Goal: Task Accomplishment & Management: Use online tool/utility

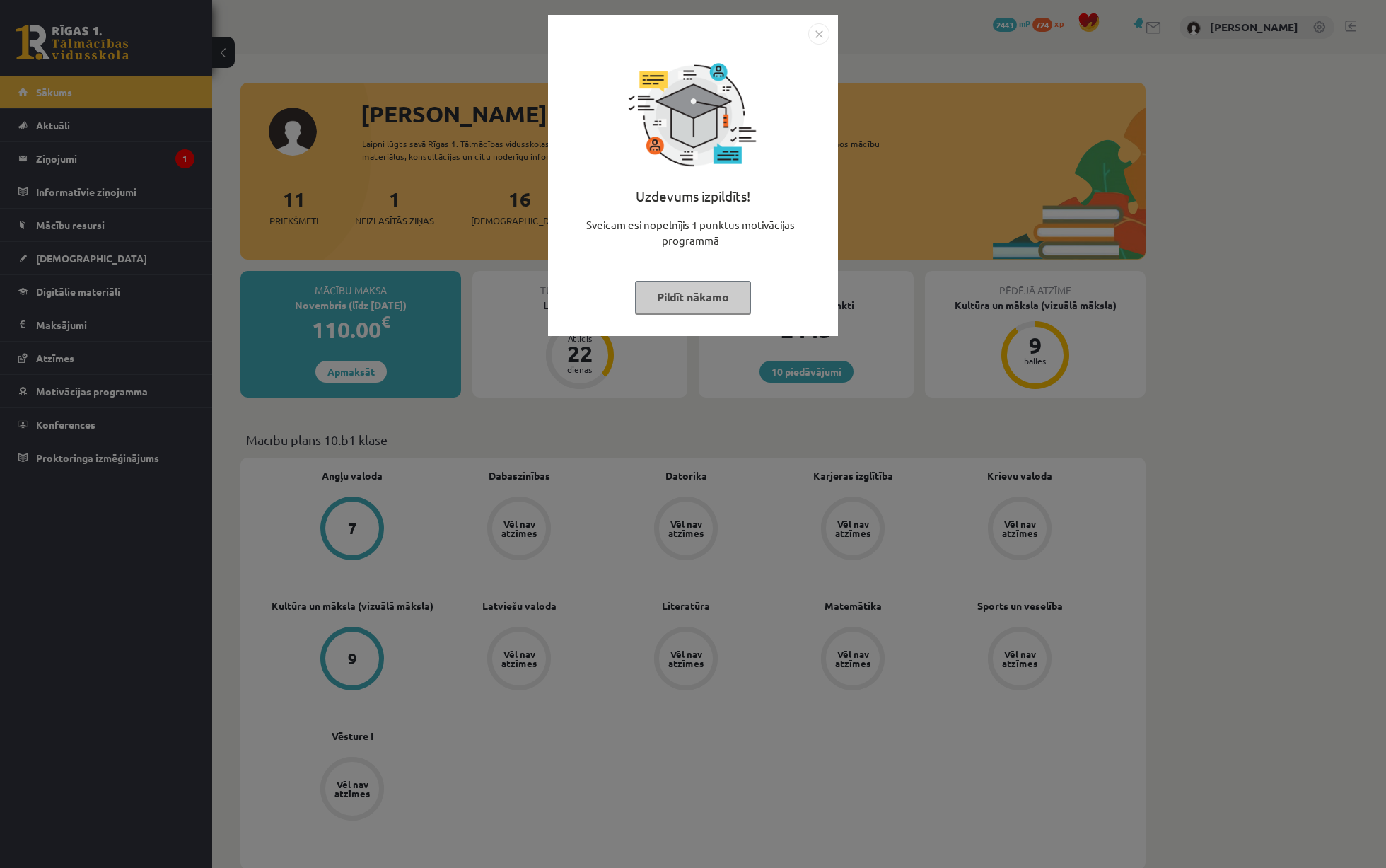
click at [714, 299] on button "Pildīt nākamo" at bounding box center [693, 297] width 116 height 32
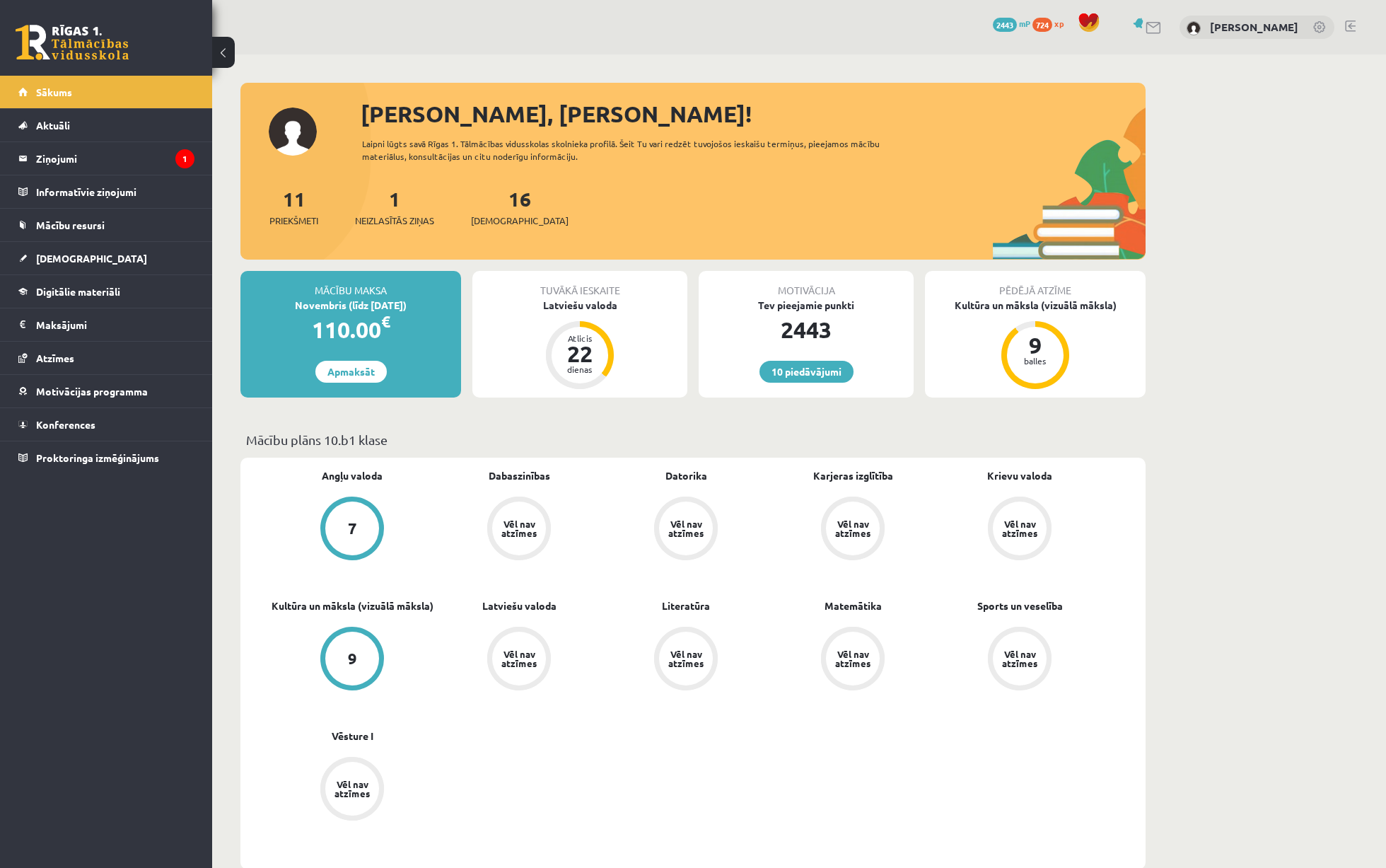
click at [386, 209] on div "1 Neizlasītās ziņas" at bounding box center [394, 205] width 79 height 43
click at [394, 209] on link "1 Neizlasītās ziņas" at bounding box center [394, 206] width 79 height 42
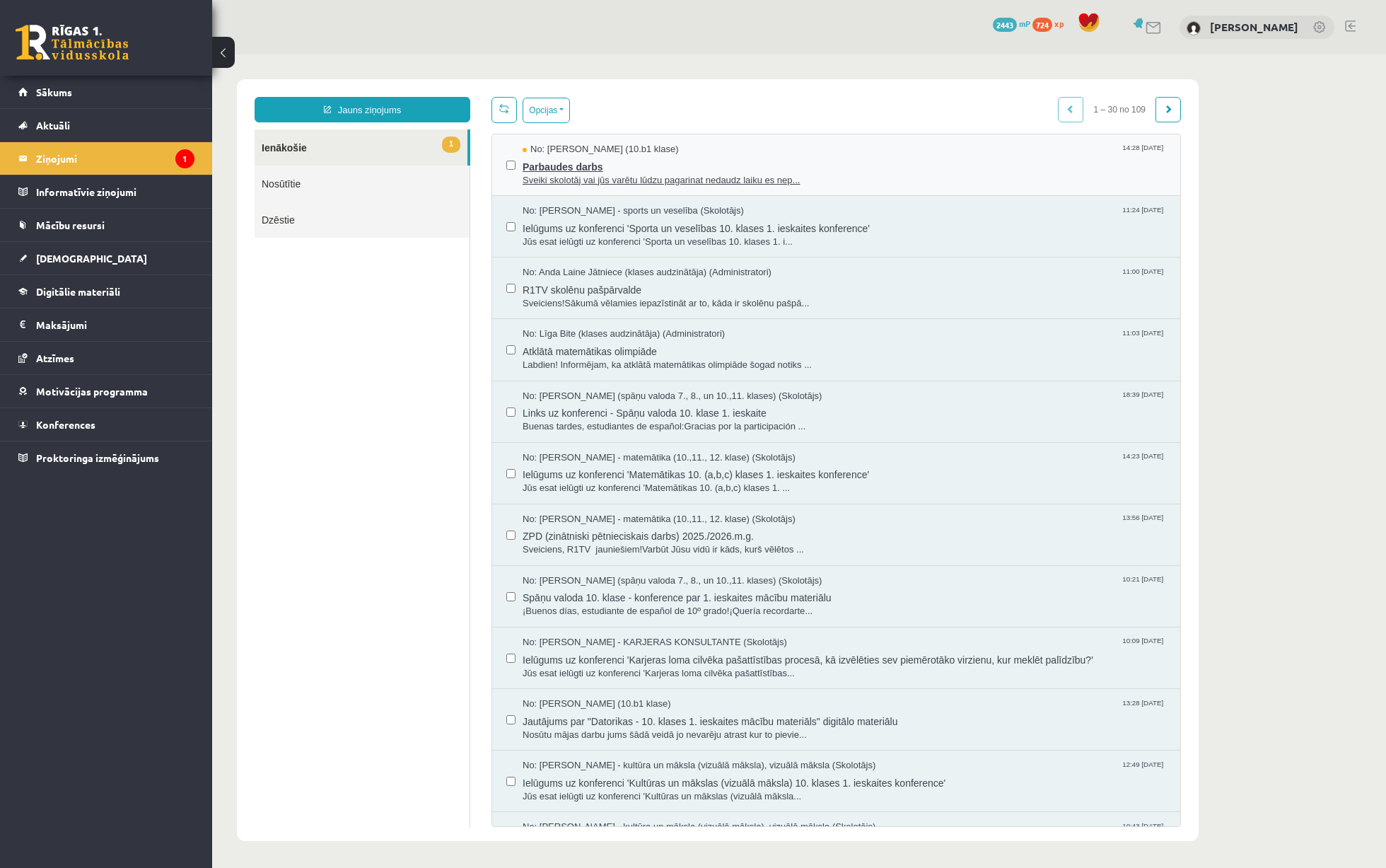
click at [719, 174] on span "Sveiki skolotāj vai jūs varētu lūdzu pagarinat nedaudz laiku es nep..." at bounding box center [845, 181] width 644 height 14
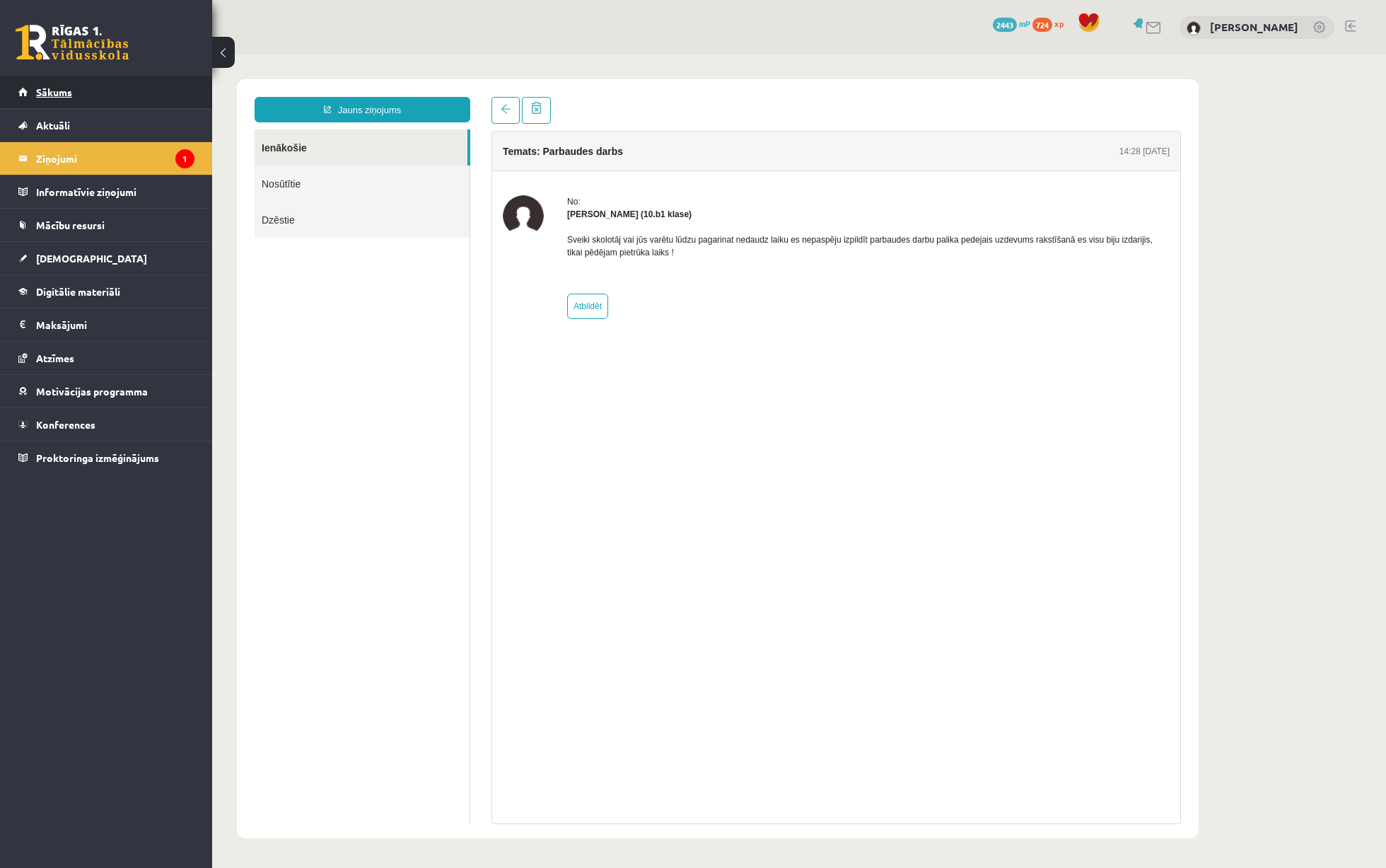
click at [115, 106] on link "Sākums" at bounding box center [106, 92] width 176 height 32
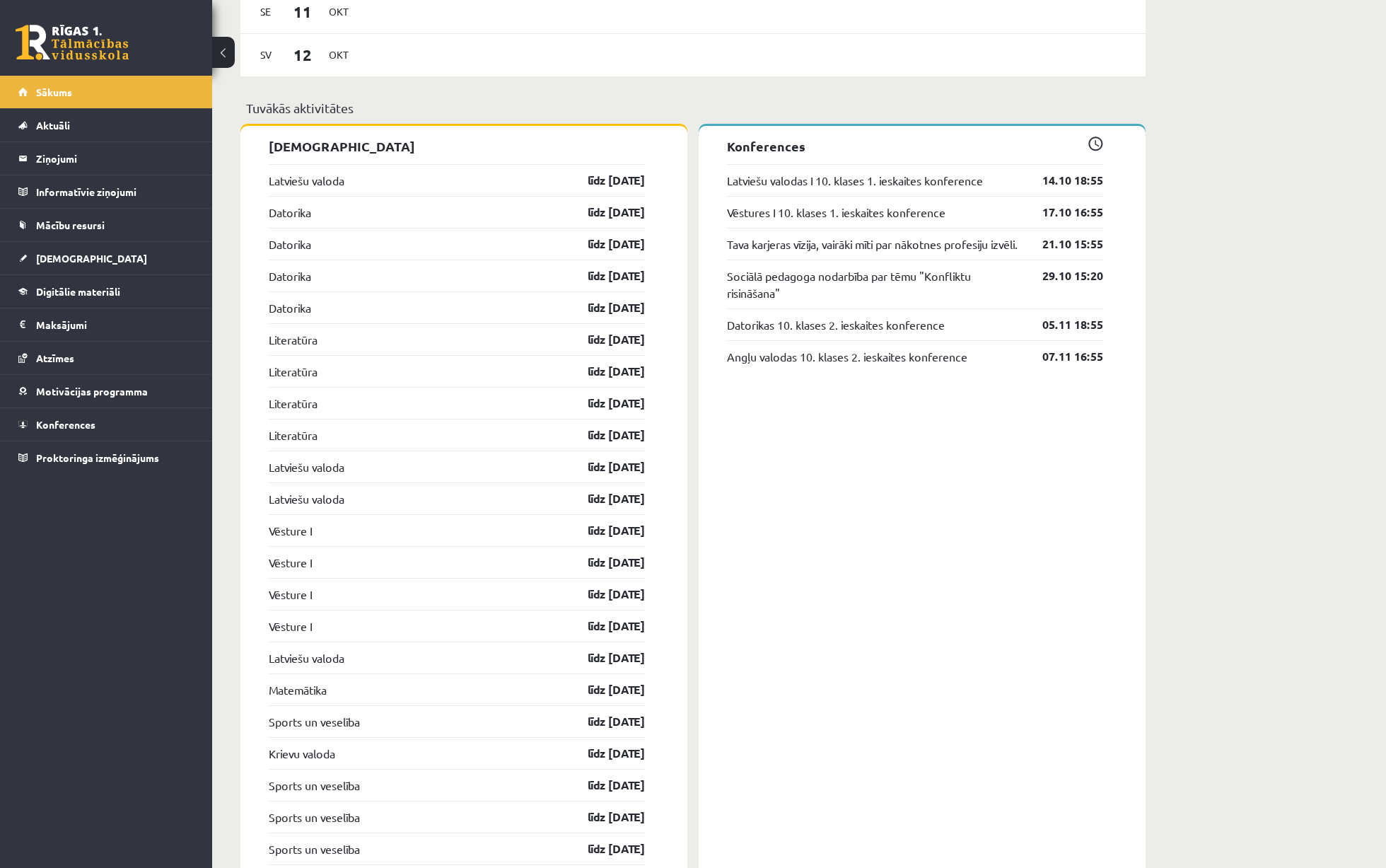
scroll to position [1216, 0]
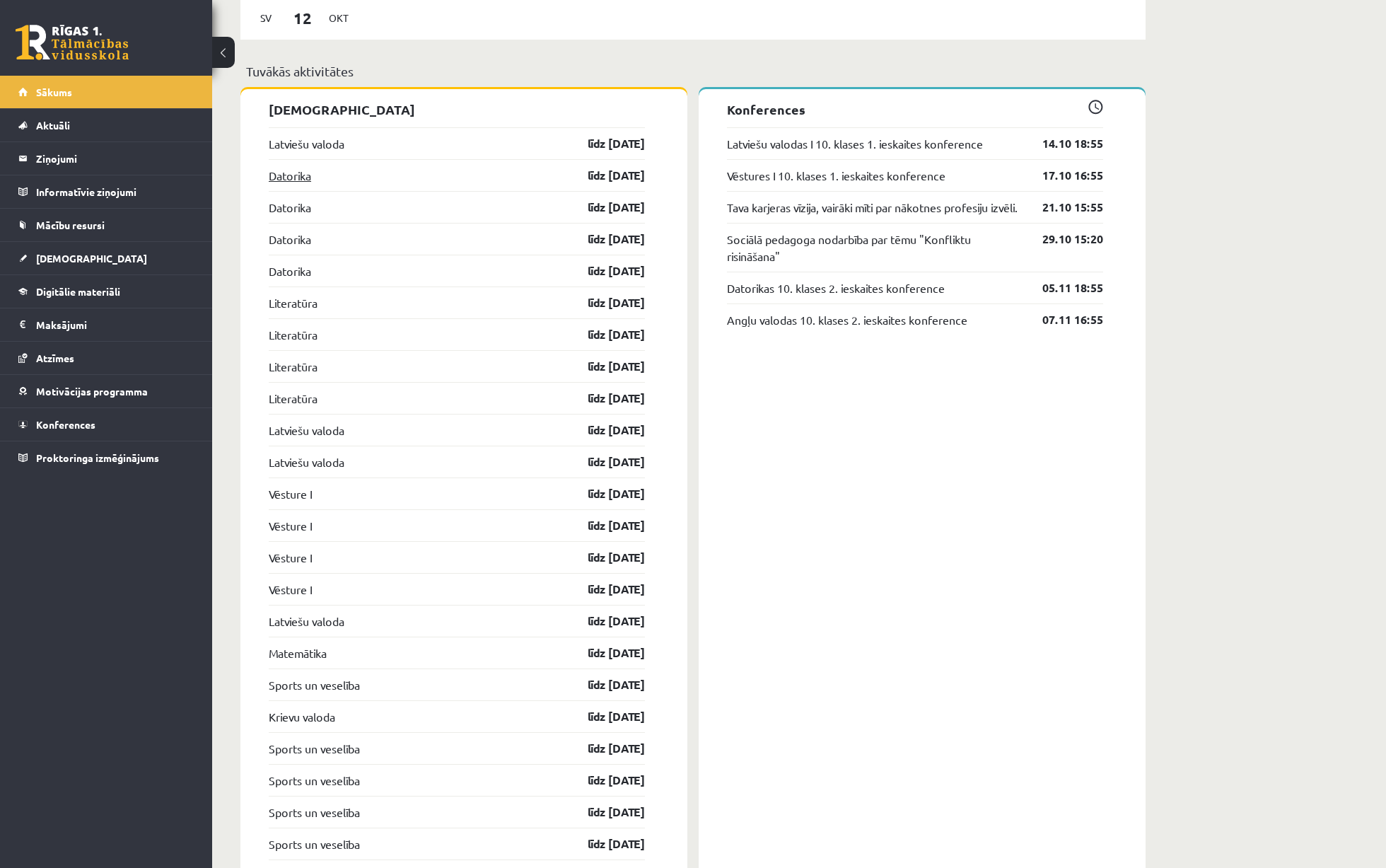
click at [291, 179] on link "Datorika" at bounding box center [290, 175] width 43 height 17
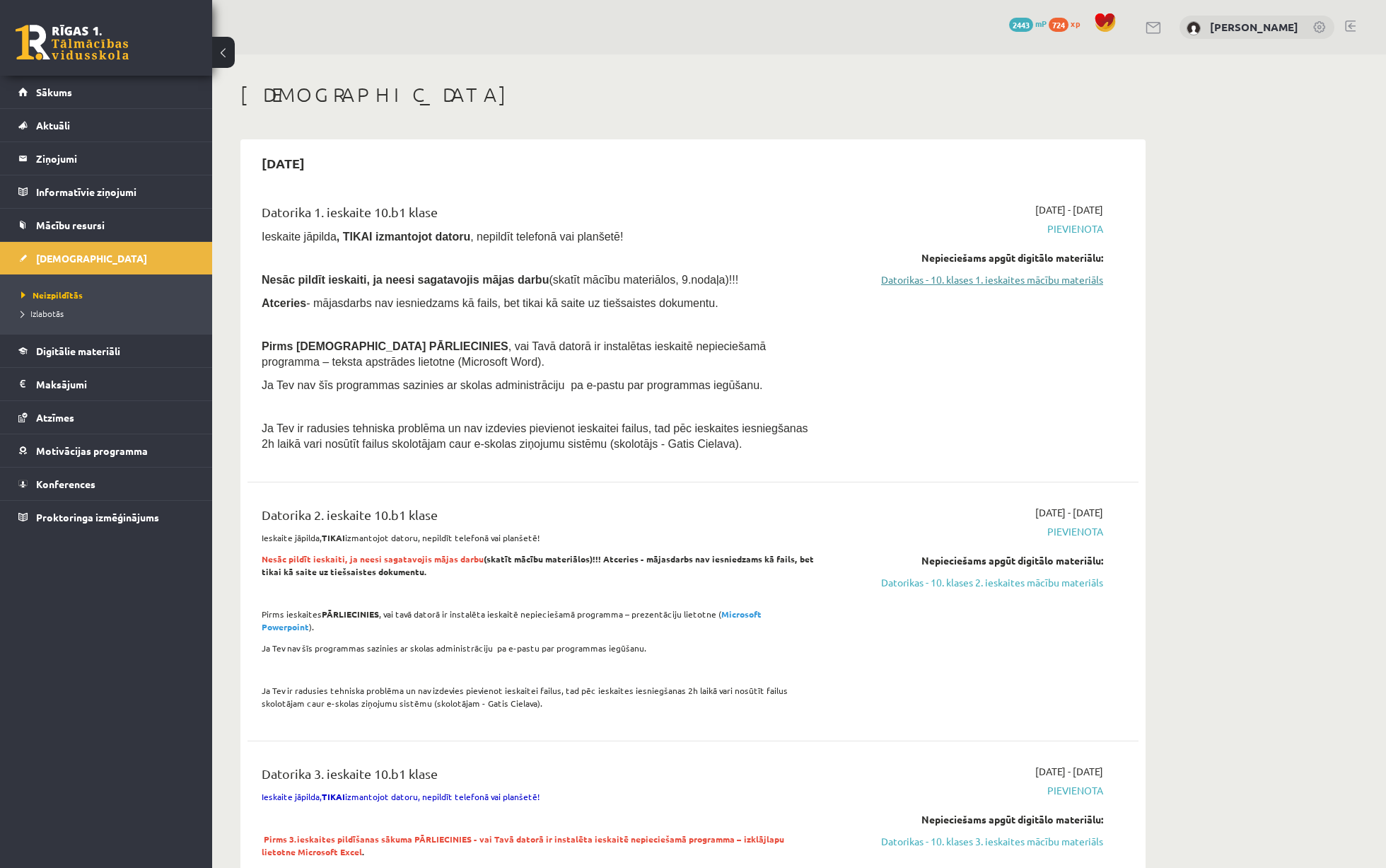
click at [930, 276] on link "Datorikas - 10. klases 1. ieskaites mācību materiāls" at bounding box center [969, 279] width 267 height 14
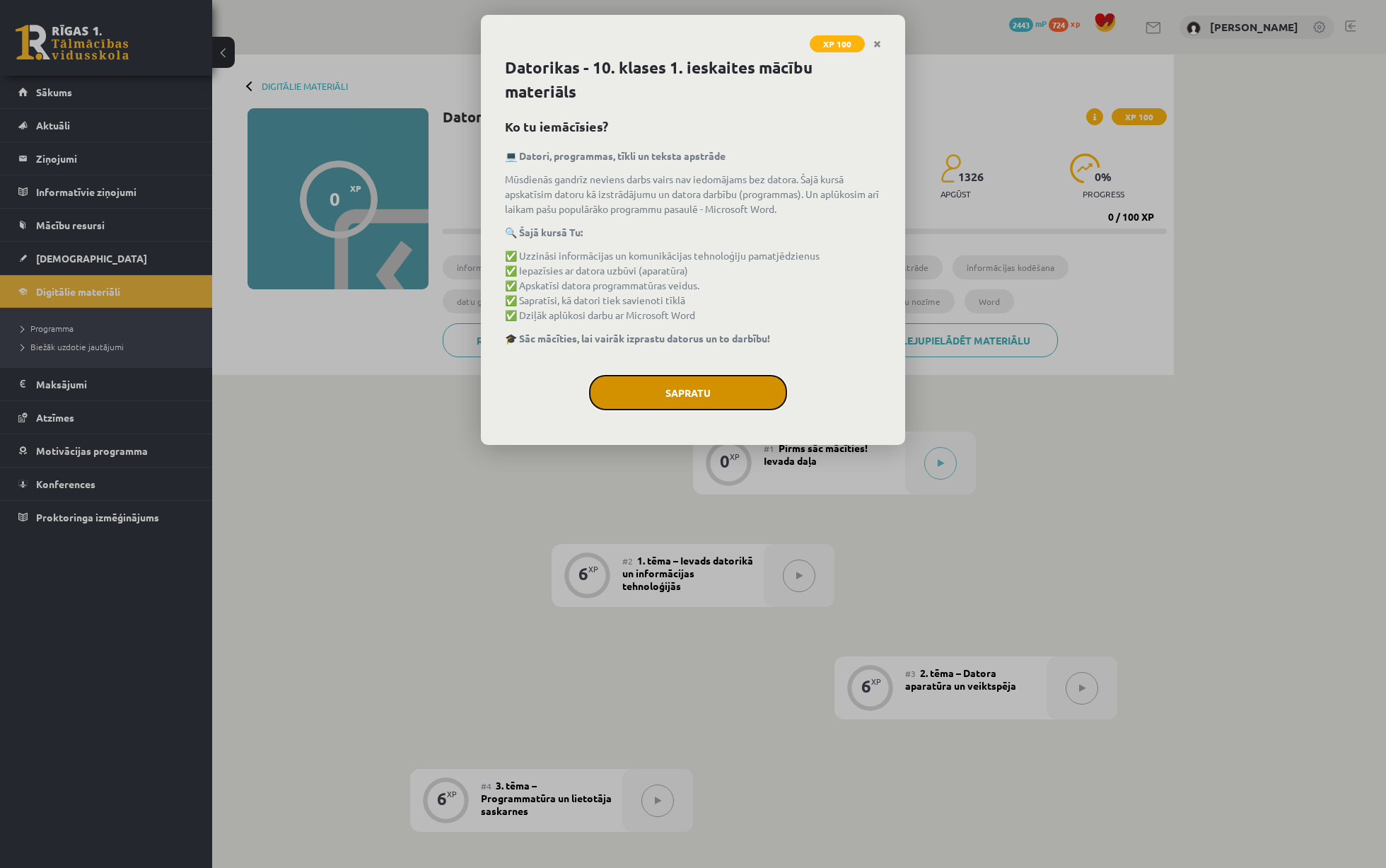
click at [721, 405] on button "Sapratu" at bounding box center [688, 393] width 198 height 36
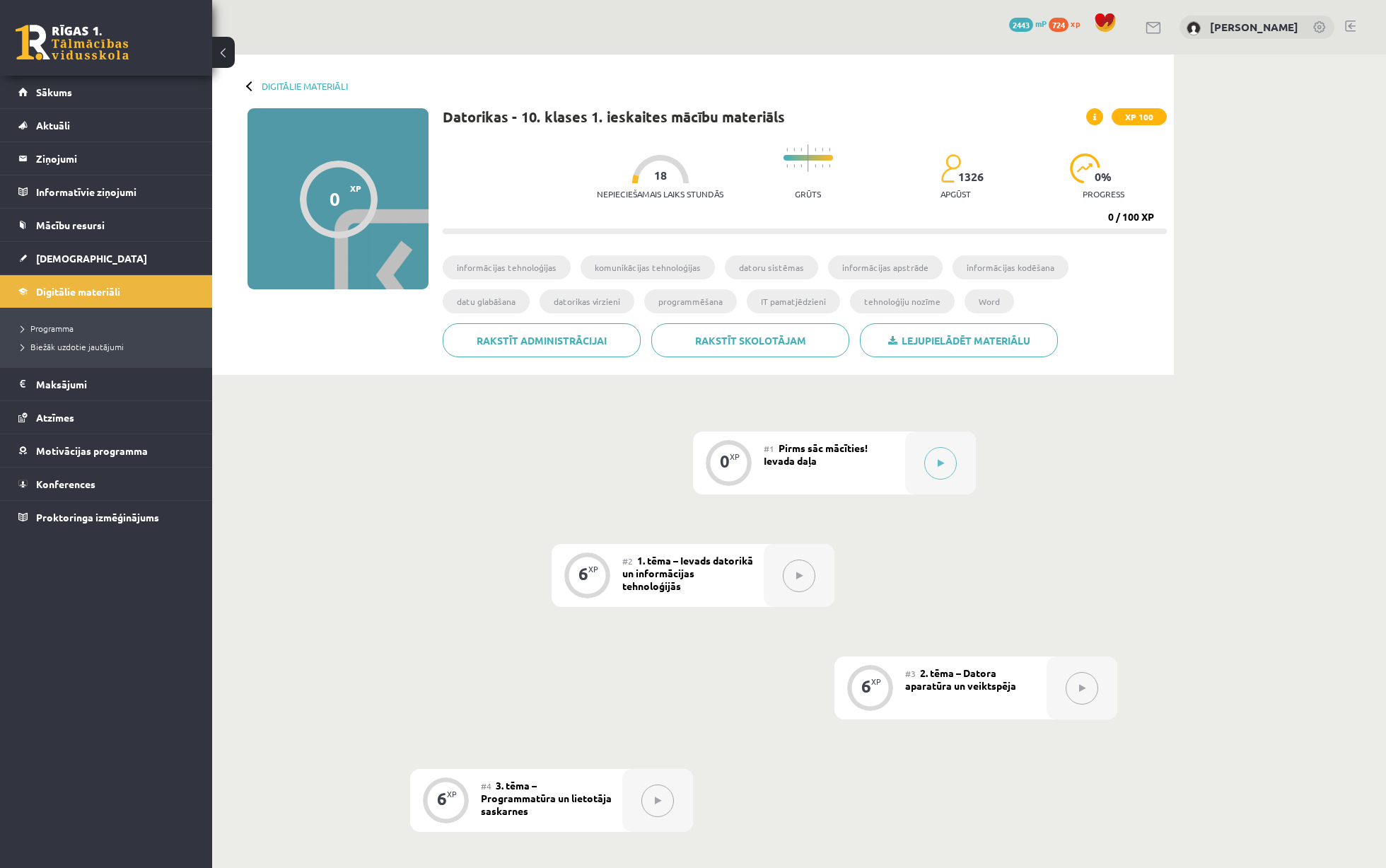
click at [1093, 113] on span at bounding box center [1095, 117] width 17 height 17
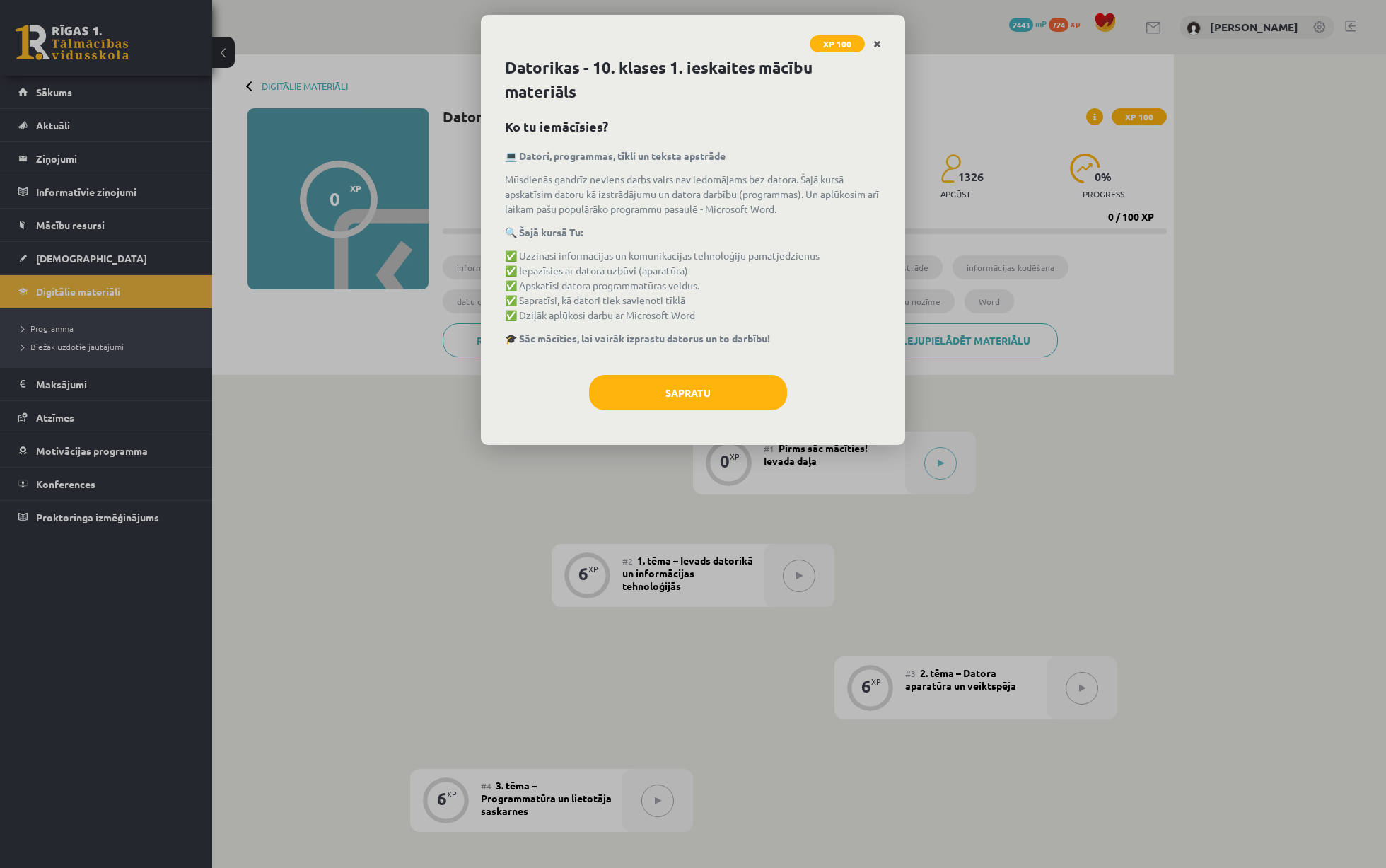
click at [878, 40] on icon "Close" at bounding box center [877, 44] width 8 height 10
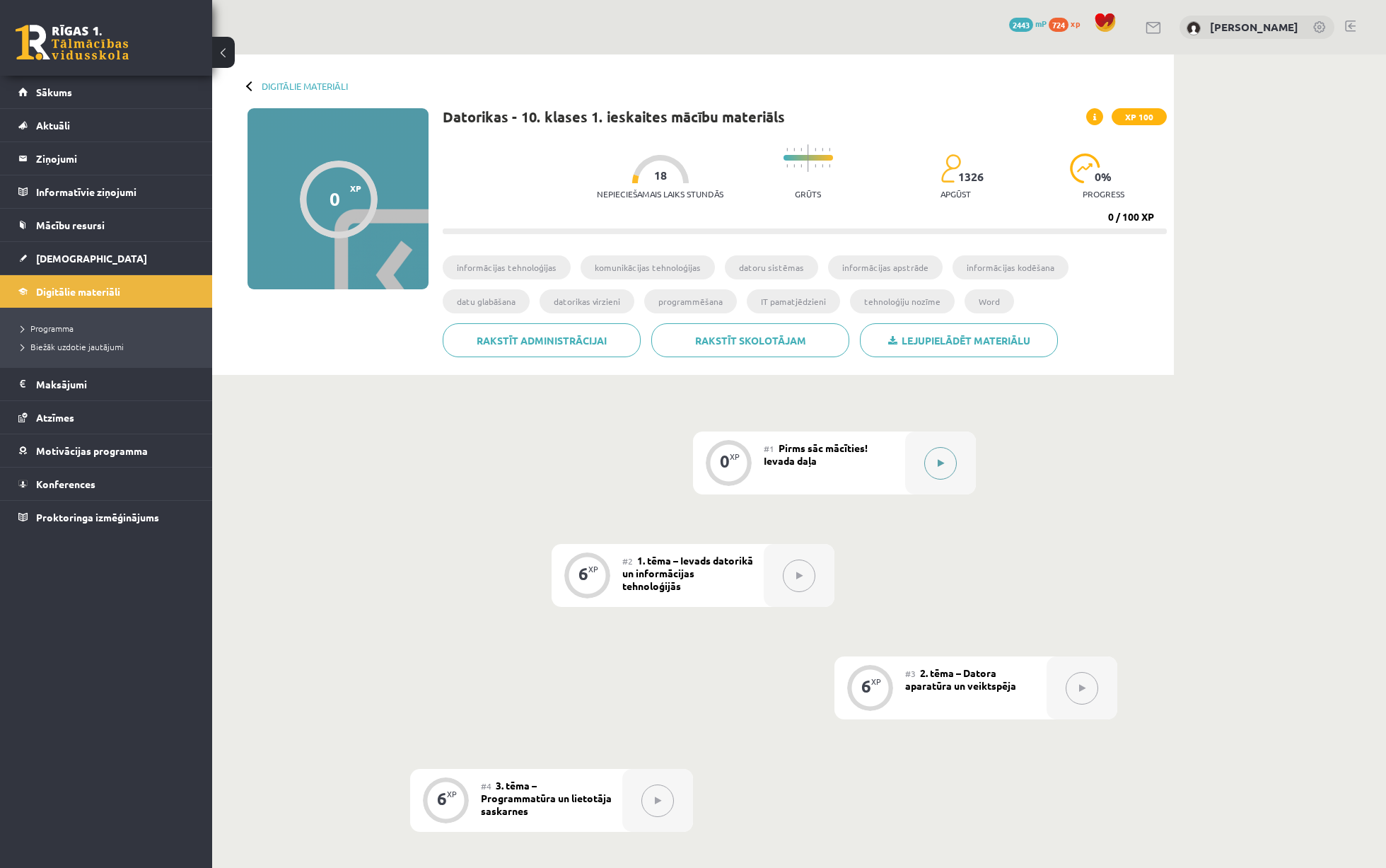
click at [941, 465] on icon at bounding box center [940, 463] width 6 height 9
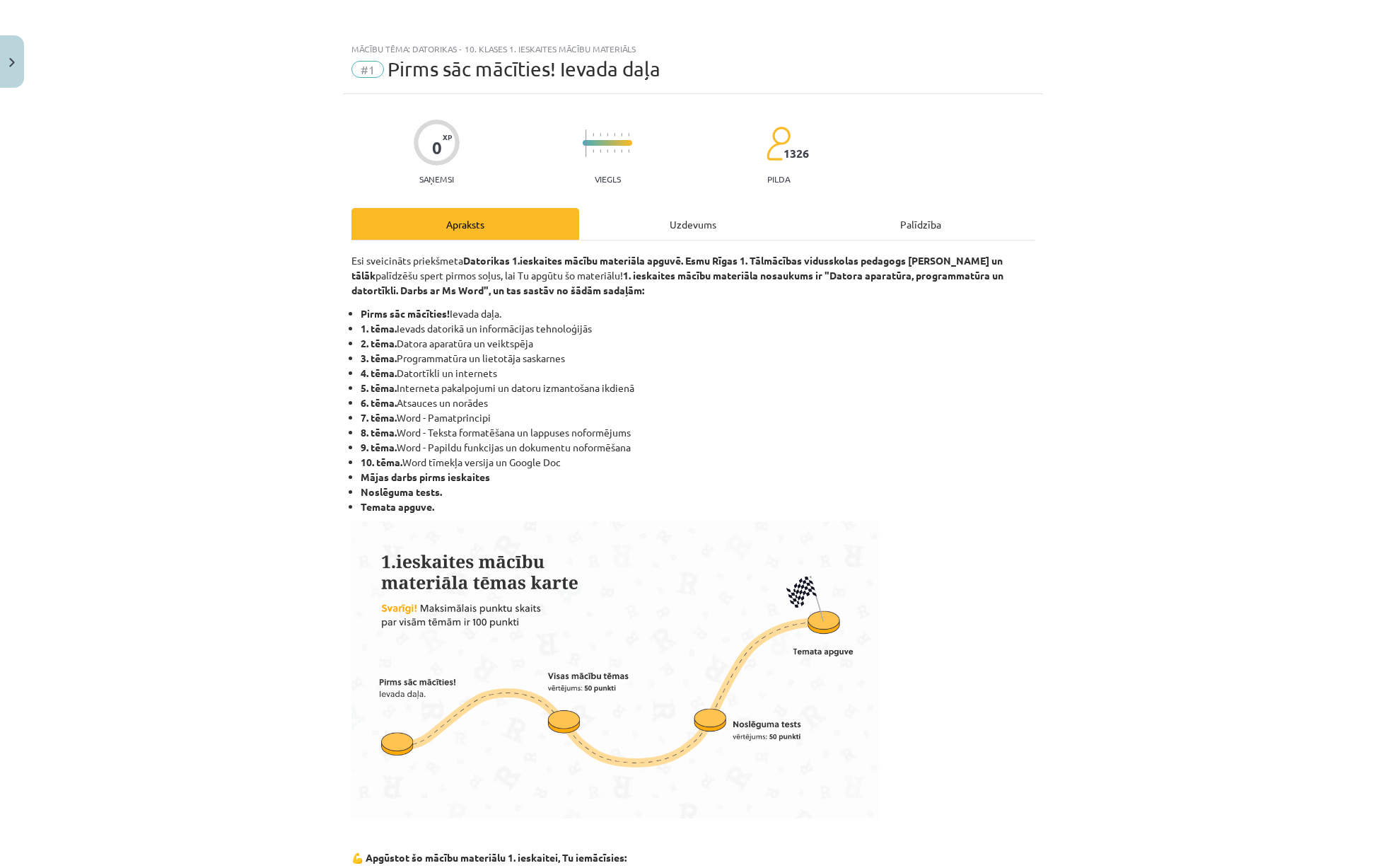
click at [679, 215] on div "Uzdevums" at bounding box center [693, 223] width 227 height 32
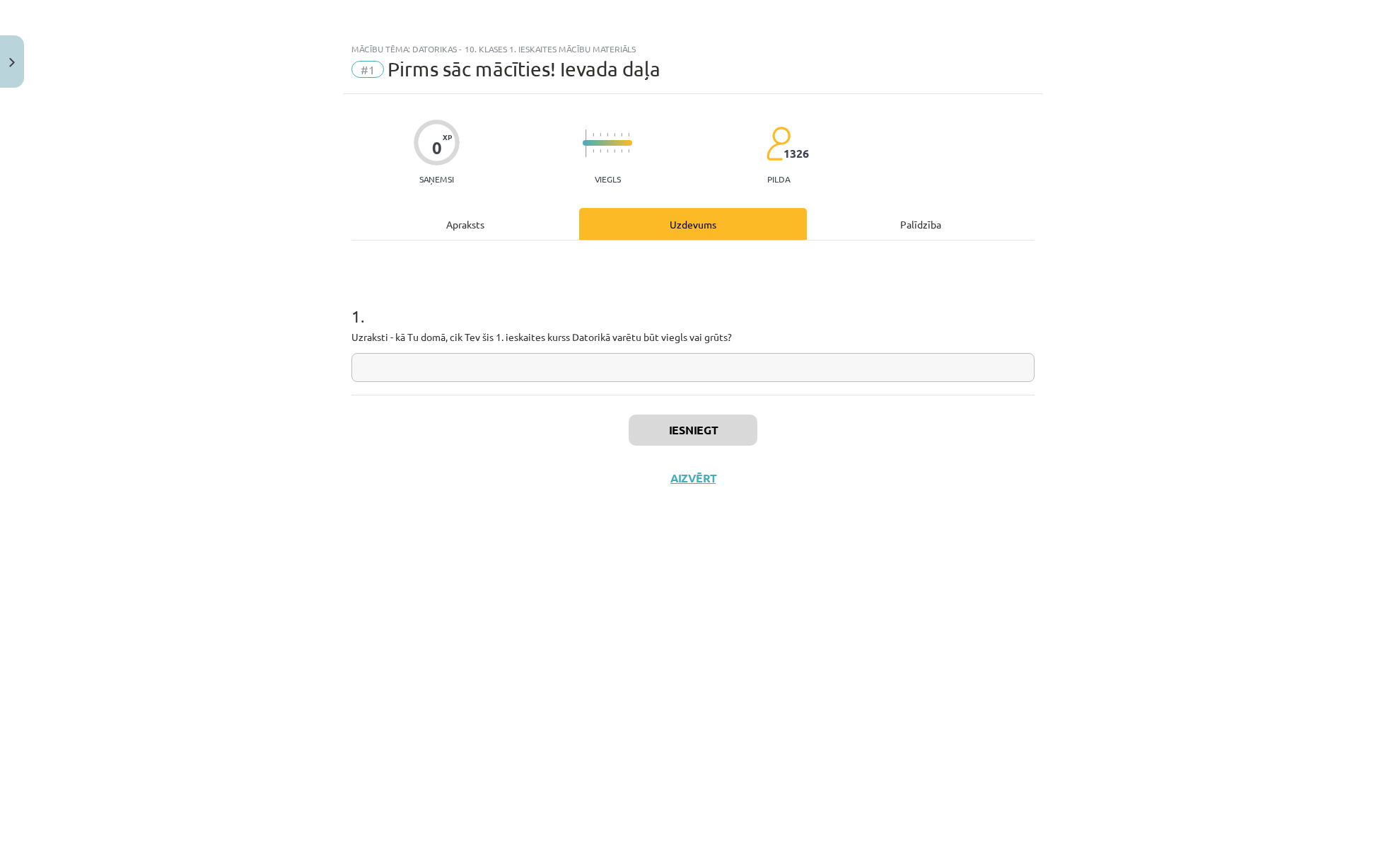
click at [630, 353] on input "text" at bounding box center [693, 367] width 683 height 29
type input "**********"
click at [717, 435] on button "Iesniegt" at bounding box center [693, 430] width 129 height 32
click at [688, 485] on button "Nākamā nodarbība" at bounding box center [693, 487] width 139 height 32
